Goal: Task Accomplishment & Management: Complete application form

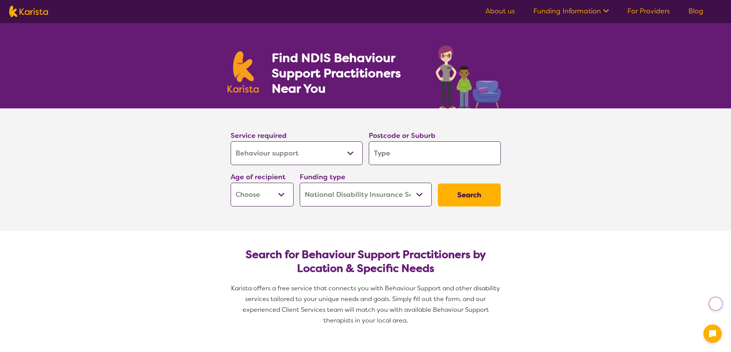
select select "Behaviour support"
select select "NDIS"
select select "Behaviour support"
select select "NDIS"
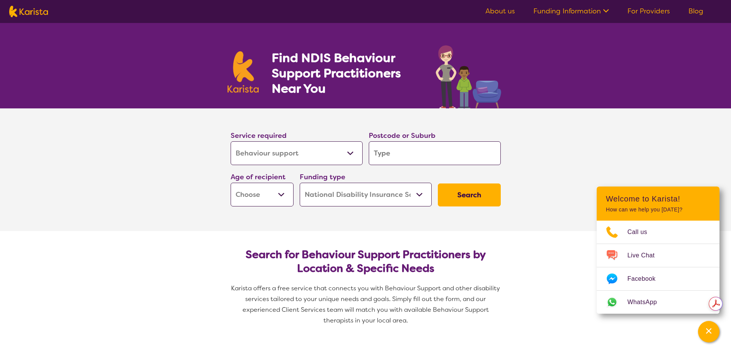
click at [285, 194] on select "Early Childhood - 0 to 9 Child - 10 to 11 Adolescent - 12 to 17 Adult - 18 to 6…" at bounding box center [262, 195] width 63 height 24
select select "AG"
click at [231, 183] on select "Early Childhood - 0 to 9 Child - 10 to 11 Adolescent - 12 to 17 Adult - 18 to 6…" at bounding box center [262, 195] width 63 height 24
select select "AG"
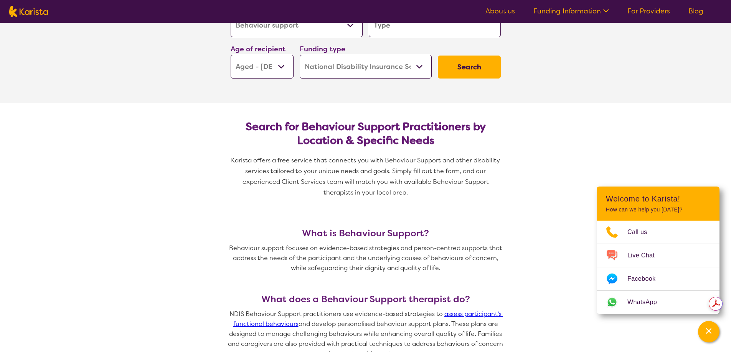
scroll to position [77, 0]
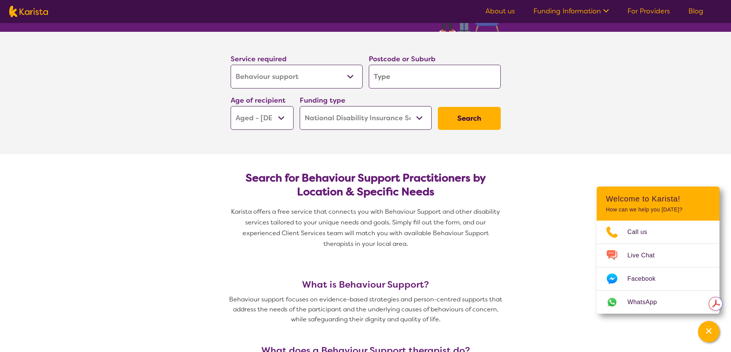
click at [423, 114] on select "Home Care Package (HCP) National Disability Insurance Scheme (NDIS) I don't know" at bounding box center [366, 118] width 132 height 24
click at [471, 123] on button "Search" at bounding box center [469, 118] width 63 height 23
click at [421, 77] on input "search" at bounding box center [435, 77] width 132 height 24
type input "2"
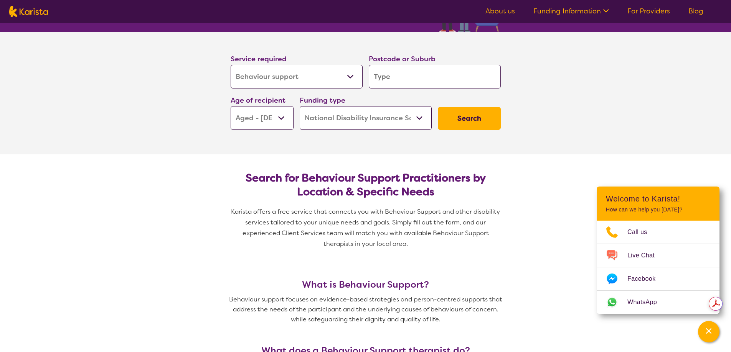
type input "2"
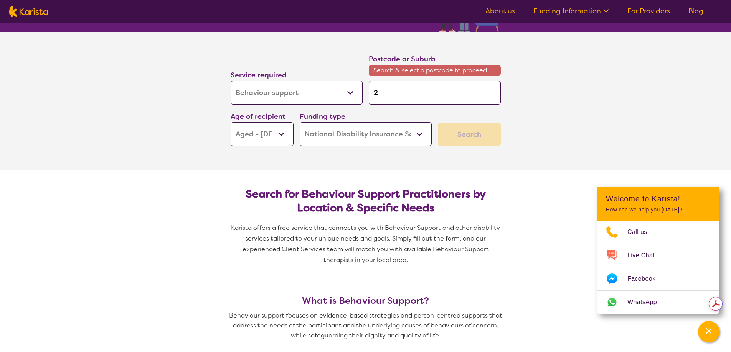
type input "27"
type input "278"
type input "2785"
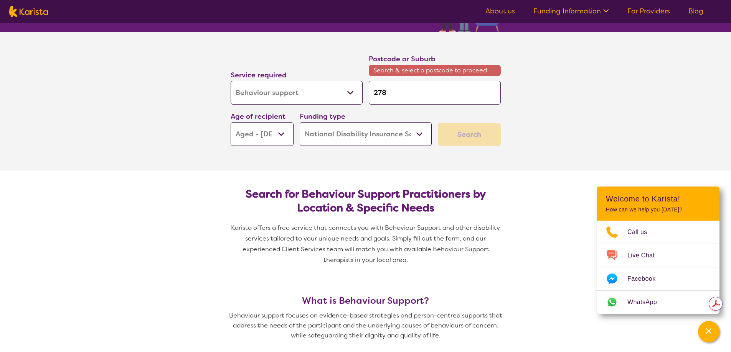
type input "2785"
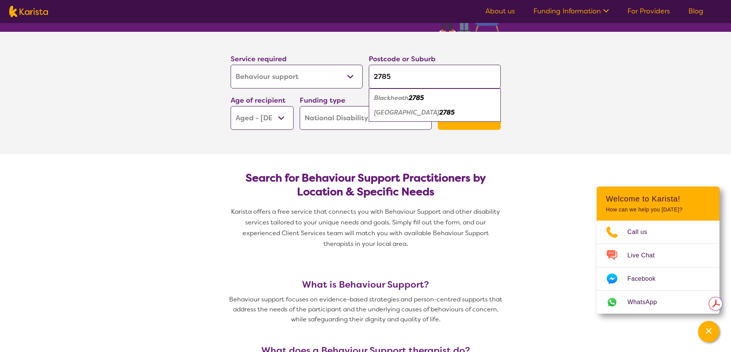
type input "2785"
click at [404, 96] on em "Blackheath" at bounding box center [391, 98] width 35 height 8
click at [478, 127] on button "Search" at bounding box center [469, 118] width 63 height 23
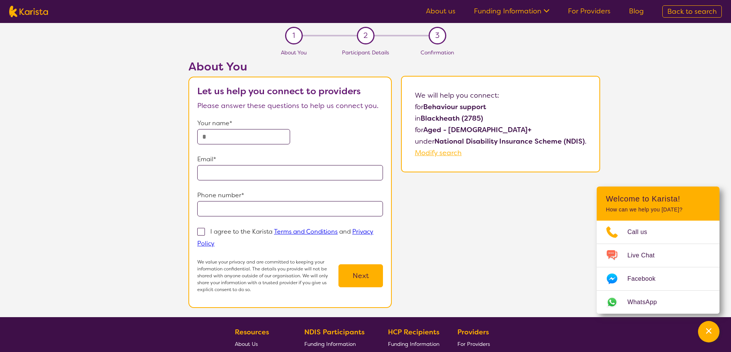
select select "Behaviour support"
select select "AG"
select select "NDIS"
select select "Behaviour support"
select select "AG"
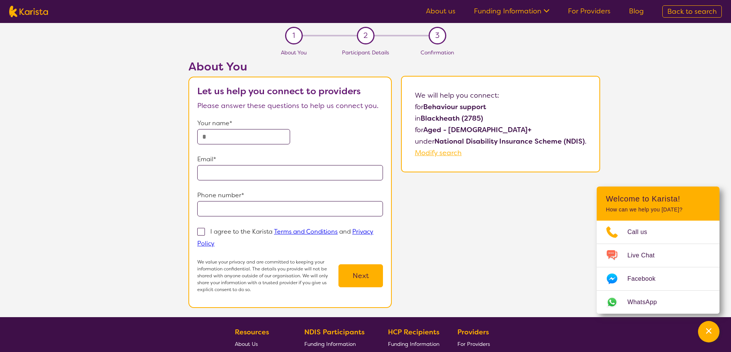
select select "NDIS"
